Goal: Task Accomplishment & Management: Complete application form

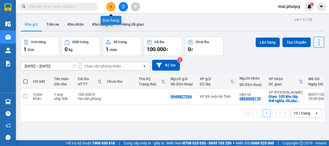
click at [111, 7] on icon "plus" at bounding box center [111, 6] width 0 height 3
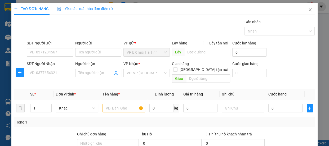
click at [51, 57] on div "SĐT Người Gửi VD: 0371234567" at bounding box center [50, 49] width 46 height 19
click at [58, 52] on input "SĐT Người Gửi" at bounding box center [50, 52] width 46 height 8
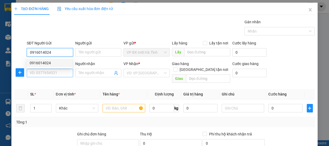
type input "0916014024"
click at [59, 74] on input "SĐT Người Nhận" at bounding box center [50, 73] width 46 height 8
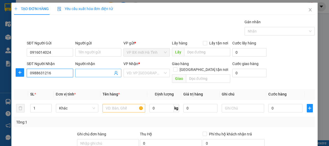
type input "0988631216"
click at [89, 75] on input "Người nhận" at bounding box center [95, 73] width 35 height 6
type input "d"
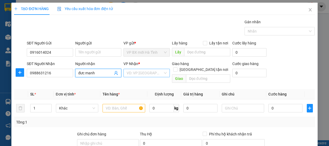
type input "đưc manh"
click at [156, 71] on input "search" at bounding box center [145, 73] width 36 height 8
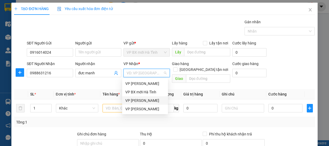
click at [143, 100] on div "VP [PERSON_NAME]" at bounding box center [145, 101] width 40 height 6
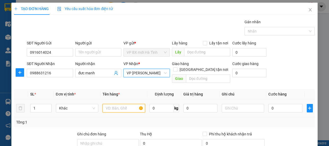
click at [114, 104] on input "text" at bounding box center [124, 108] width 43 height 8
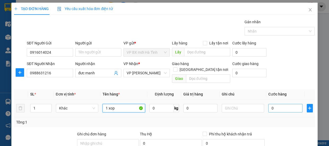
type input "1 xop"
click at [276, 105] on input "0" at bounding box center [286, 108] width 34 height 8
type input "3"
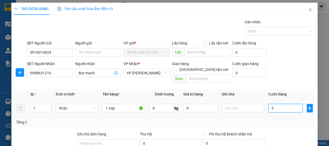
type input "30"
type input "300"
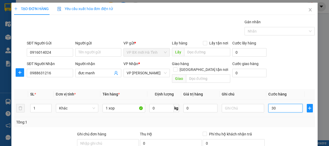
type input "300"
type input "3.000"
type input "30.000"
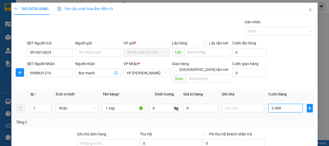
type input "30.000"
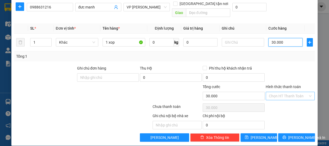
type input "30.000"
click at [304, 92] on input "Hình thức thanh toán" at bounding box center [288, 96] width 39 height 8
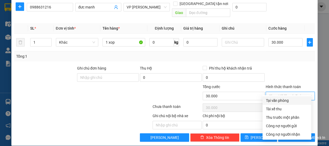
drag, startPoint x: 286, startPoint y: 101, endPoint x: 284, endPoint y: 106, distance: 5.7
click at [286, 101] on div "Tại văn phòng" at bounding box center [287, 101] width 42 height 6
type input "0"
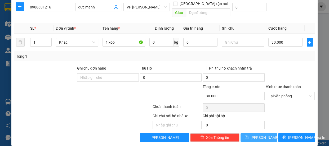
click at [257, 135] on span "[PERSON_NAME]" at bounding box center [265, 138] width 28 height 6
type input "0"
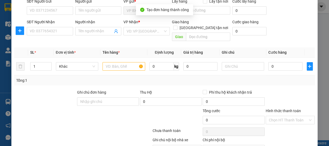
scroll to position [0, 0]
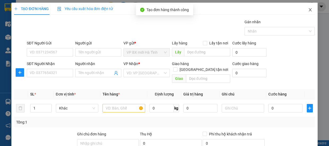
click at [309, 10] on icon "close" at bounding box center [310, 9] width 3 height 3
